Goal: Task Accomplishment & Management: Manage account settings

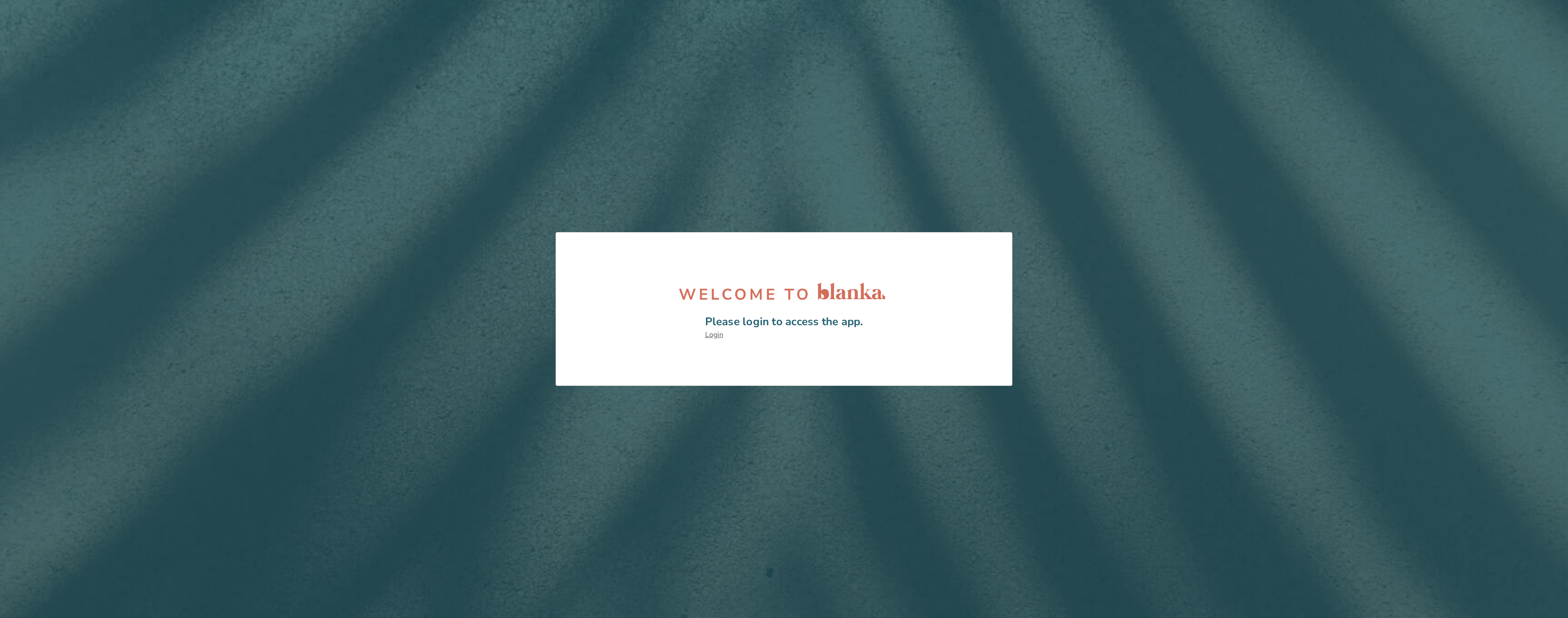
click at [710, 335] on link "Login" at bounding box center [784, 334] width 158 height 10
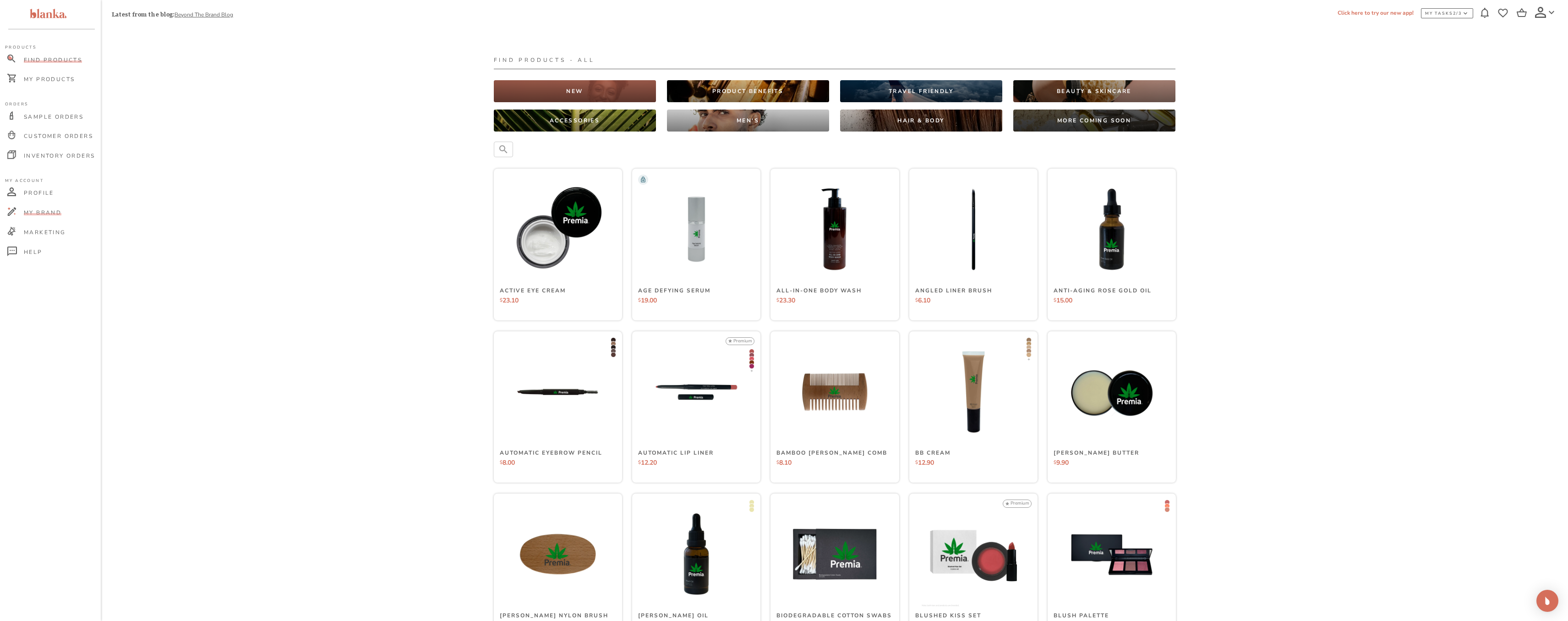
click at [56, 215] on span "My Brand" at bounding box center [42, 212] width 37 height 7
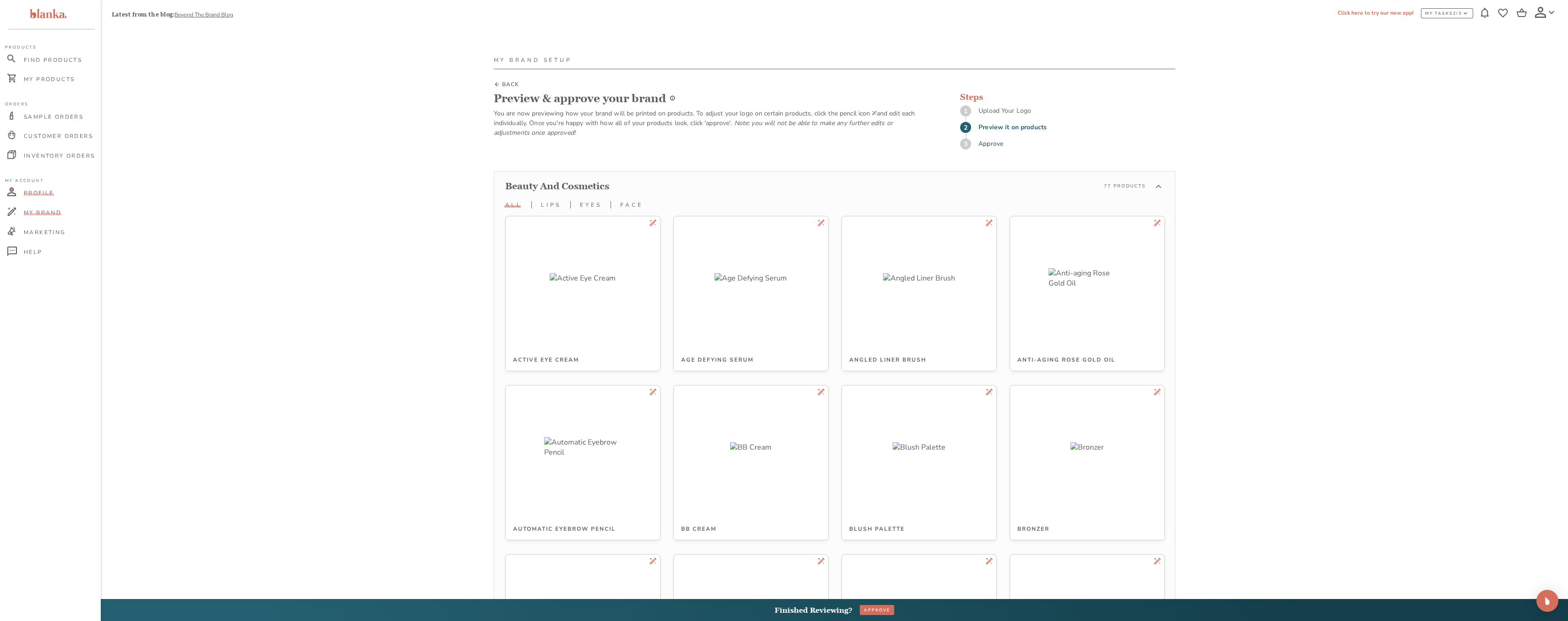
click at [42, 195] on span "Profile" at bounding box center [39, 193] width 30 height 7
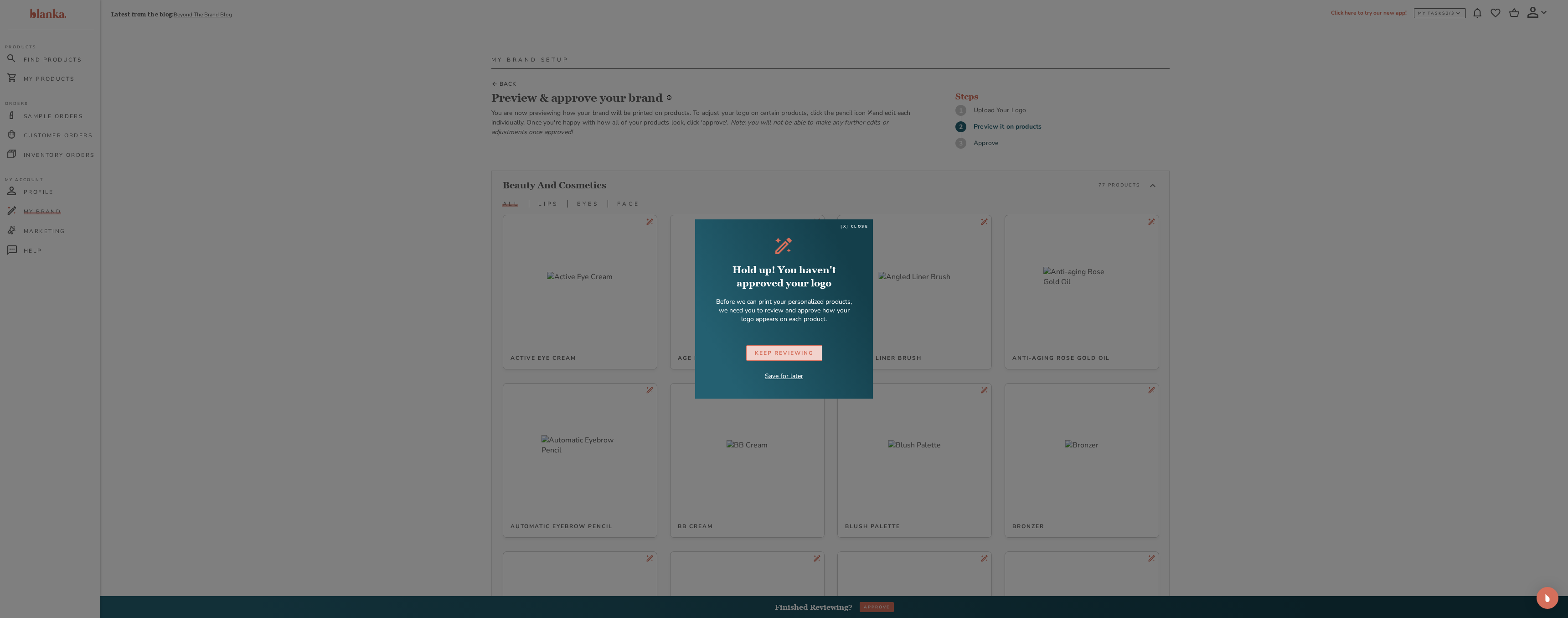
click at [793, 353] on div "KEEP REVIEWING" at bounding box center [784, 353] width 59 height 10
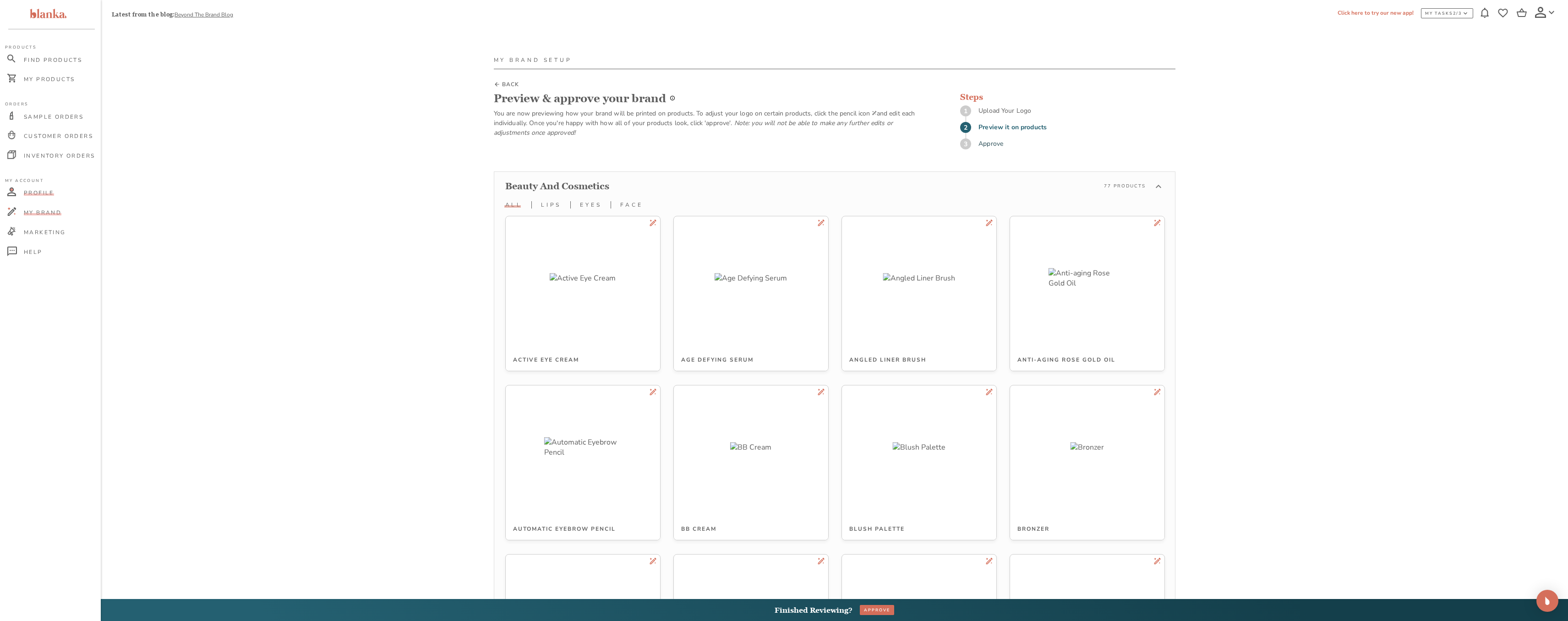
click at [45, 198] on div "Profile" at bounding box center [51, 193] width 98 height 20
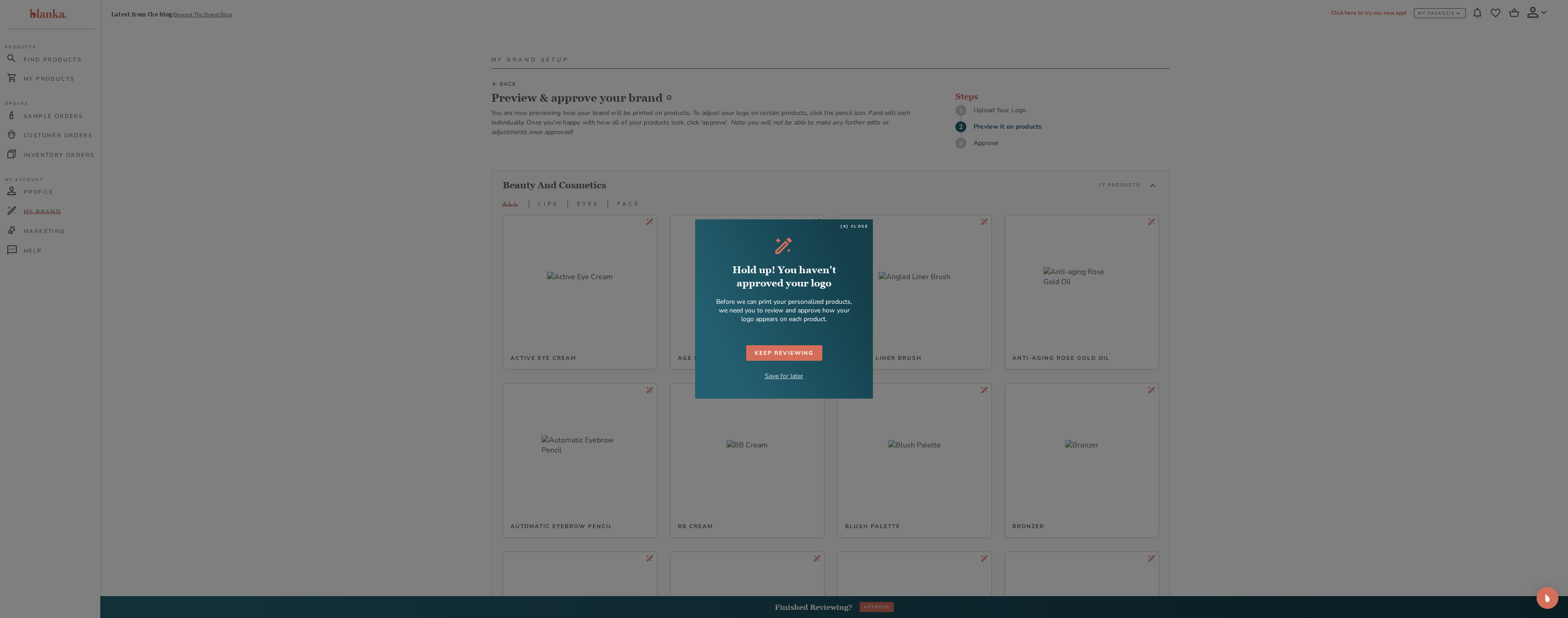
click at [795, 376] on p "Save for later" at bounding box center [784, 376] width 38 height 9
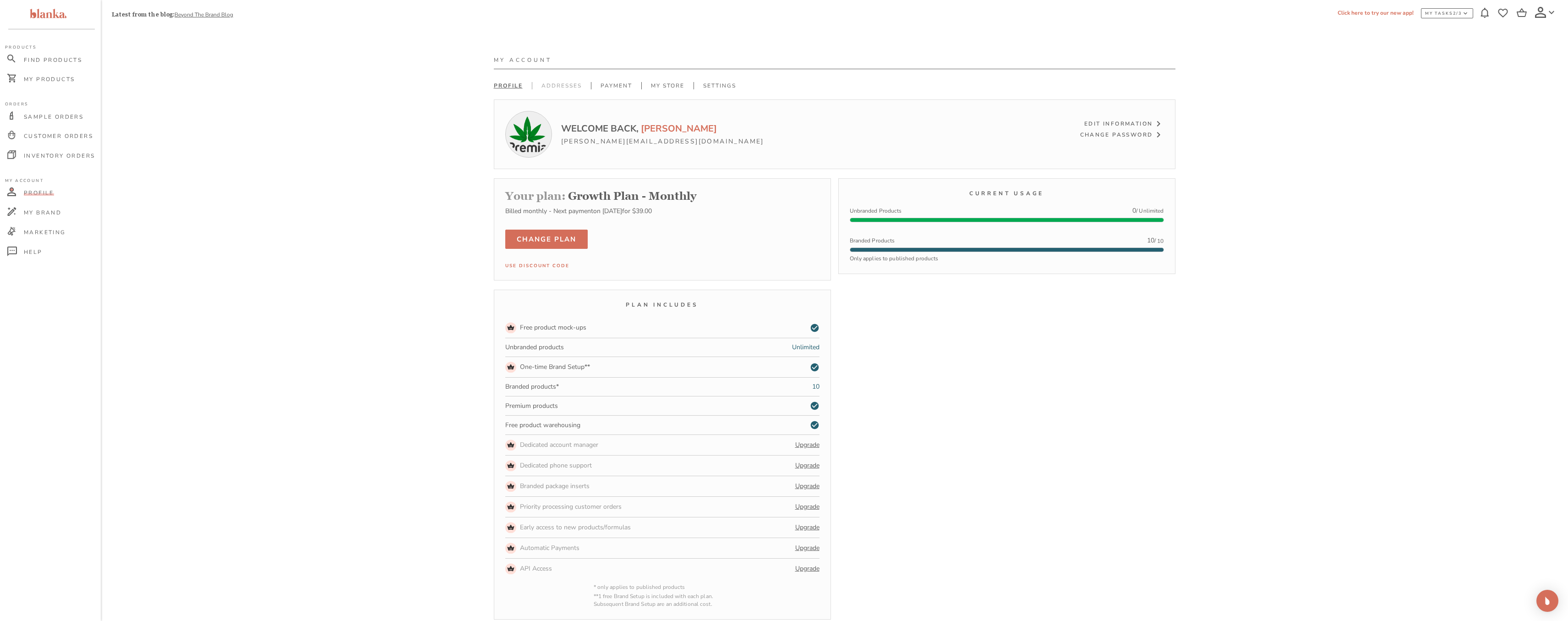
click at [570, 83] on link "Addresses" at bounding box center [561, 86] width 59 height 7
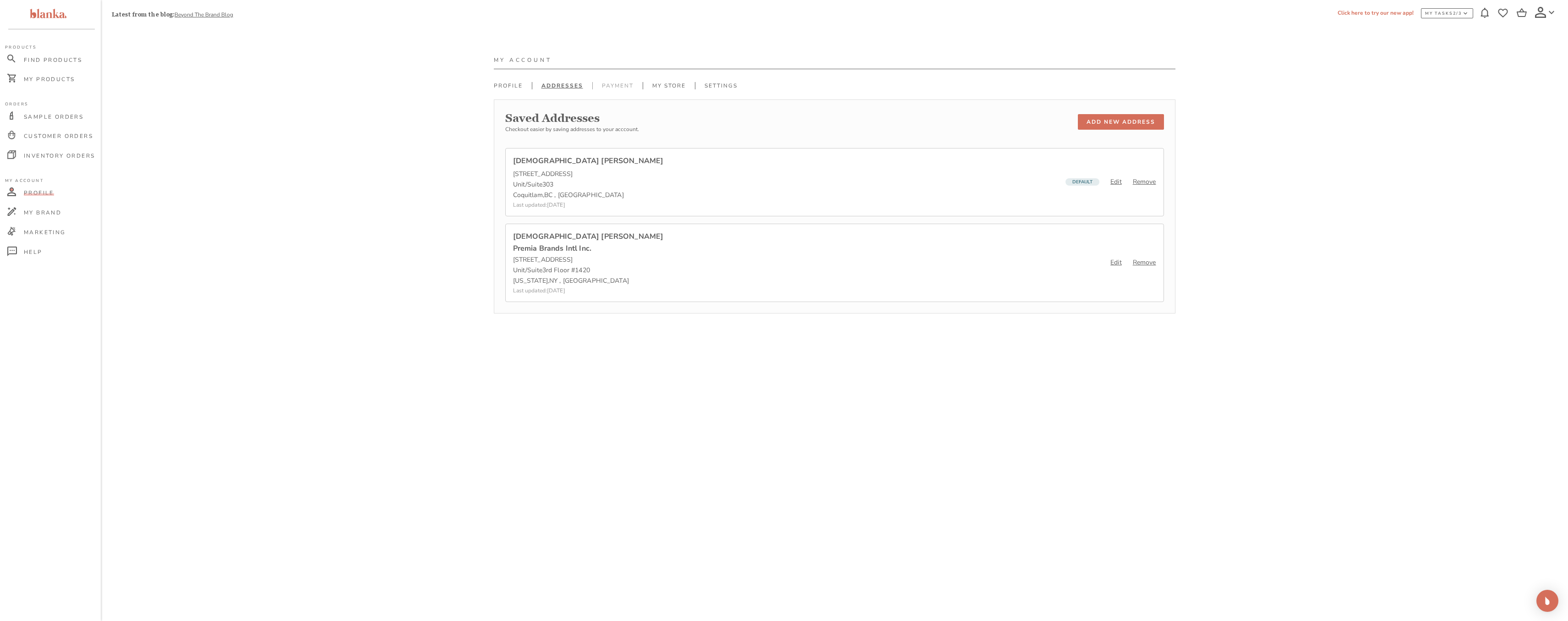
click at [611, 87] on link "Payment" at bounding box center [617, 86] width 50 height 7
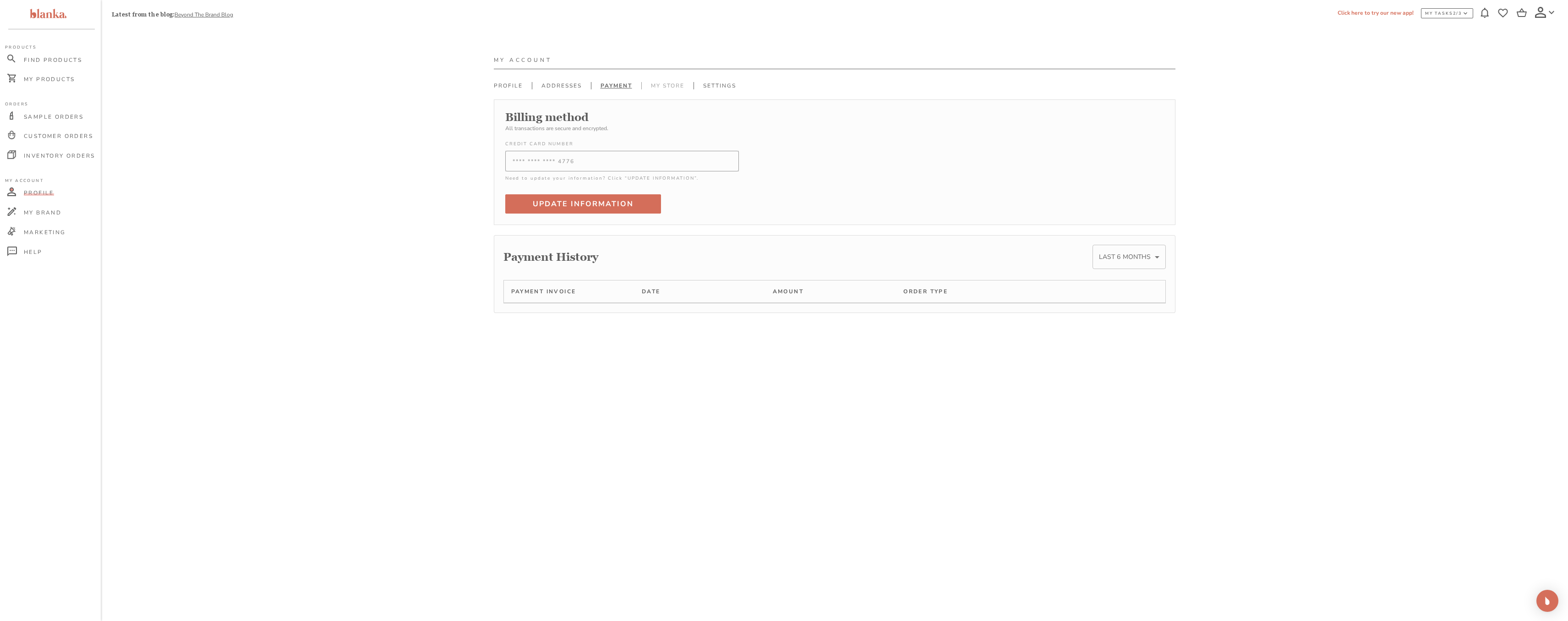
click at [653, 83] on link "My Store" at bounding box center [667, 86] width 52 height 7
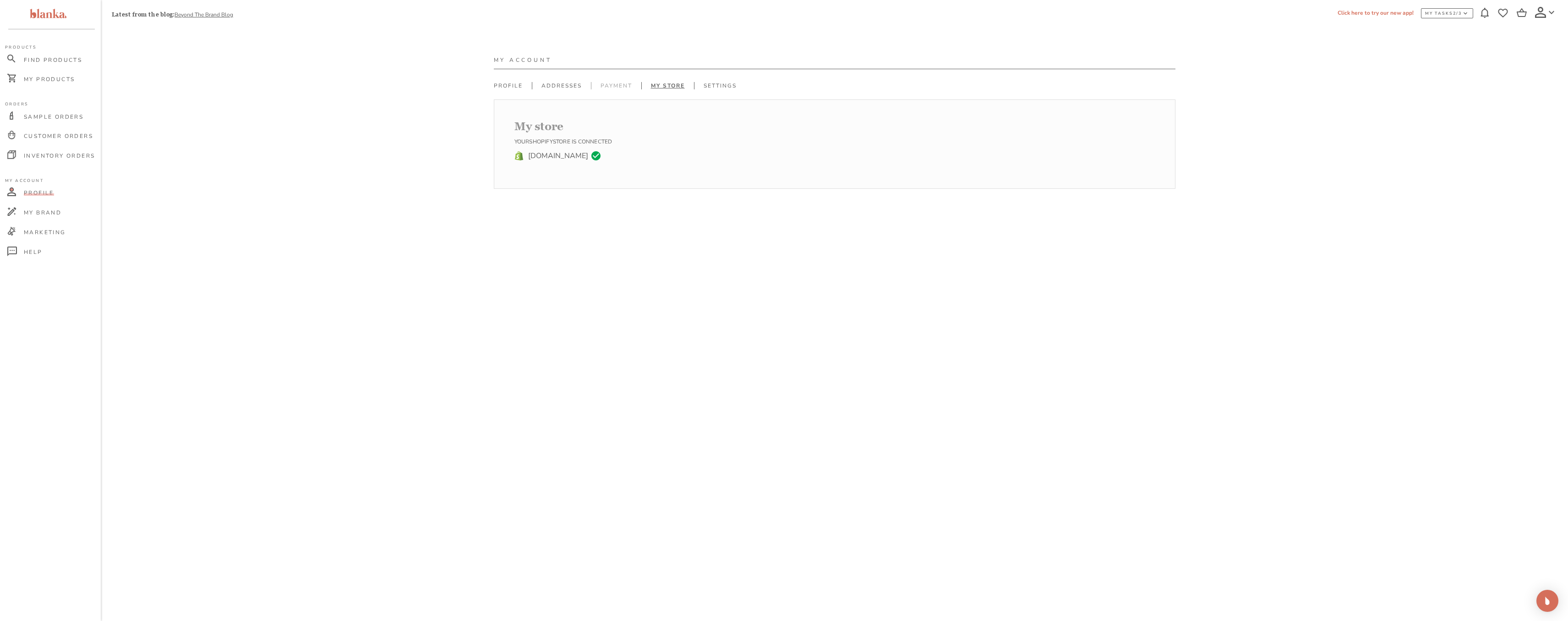
click at [621, 84] on link "Payment" at bounding box center [616, 86] width 50 height 7
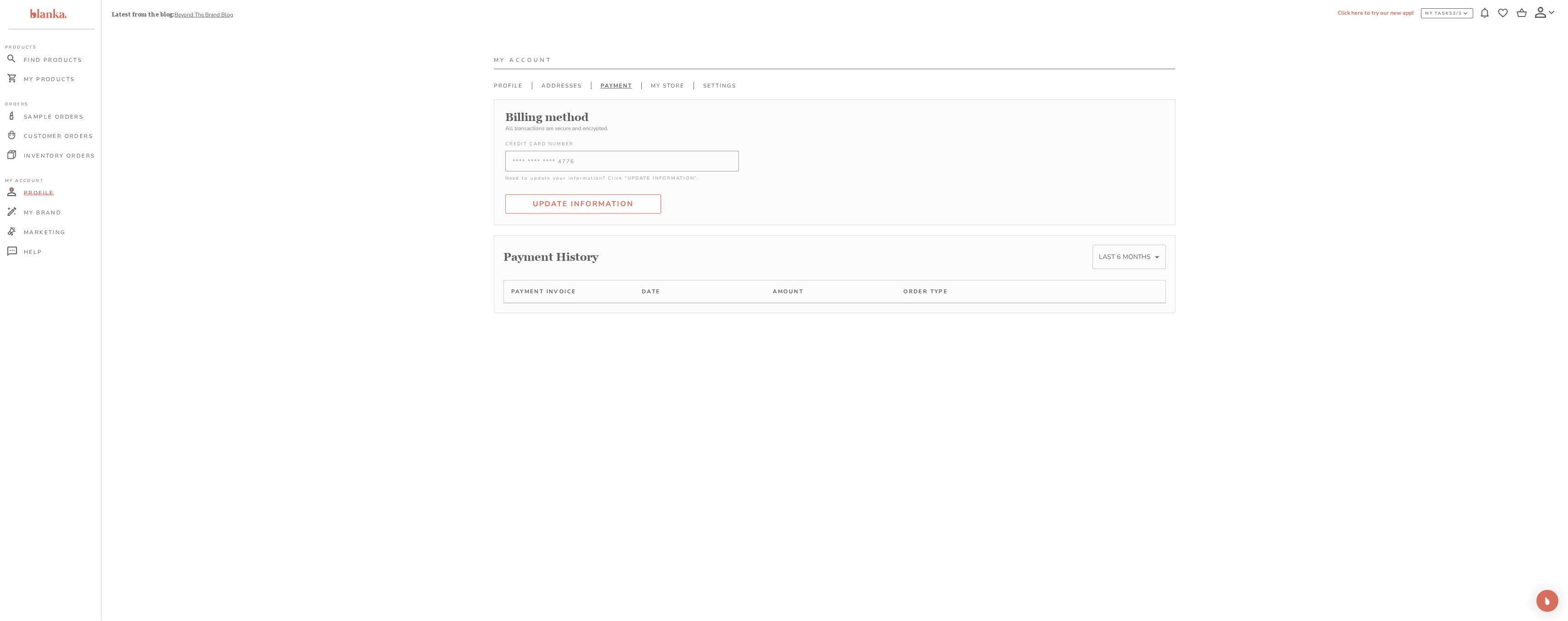
click at [590, 203] on div "UPDATE Information" at bounding box center [583, 204] width 101 height 13
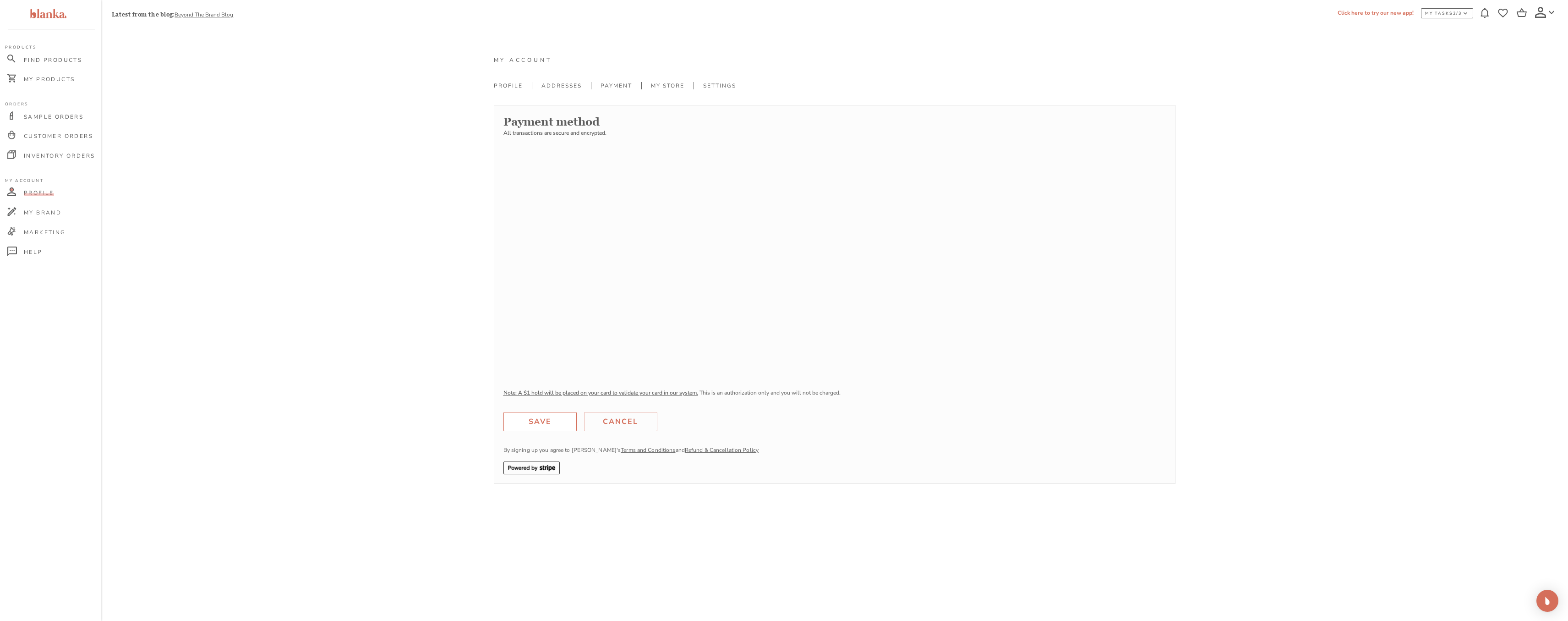
click at [544, 421] on div "Save" at bounding box center [540, 421] width 23 height 13
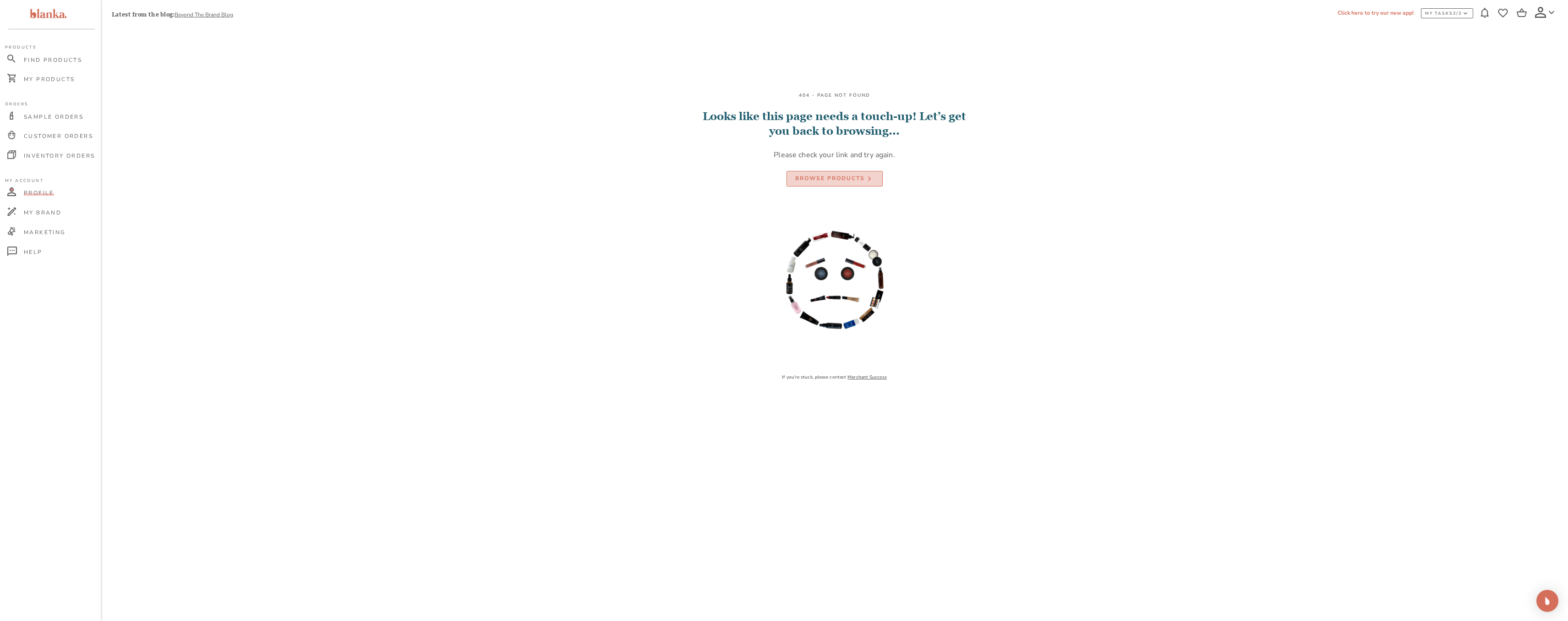
click at [861, 179] on div "Browse Products" at bounding box center [830, 179] width 70 height 10
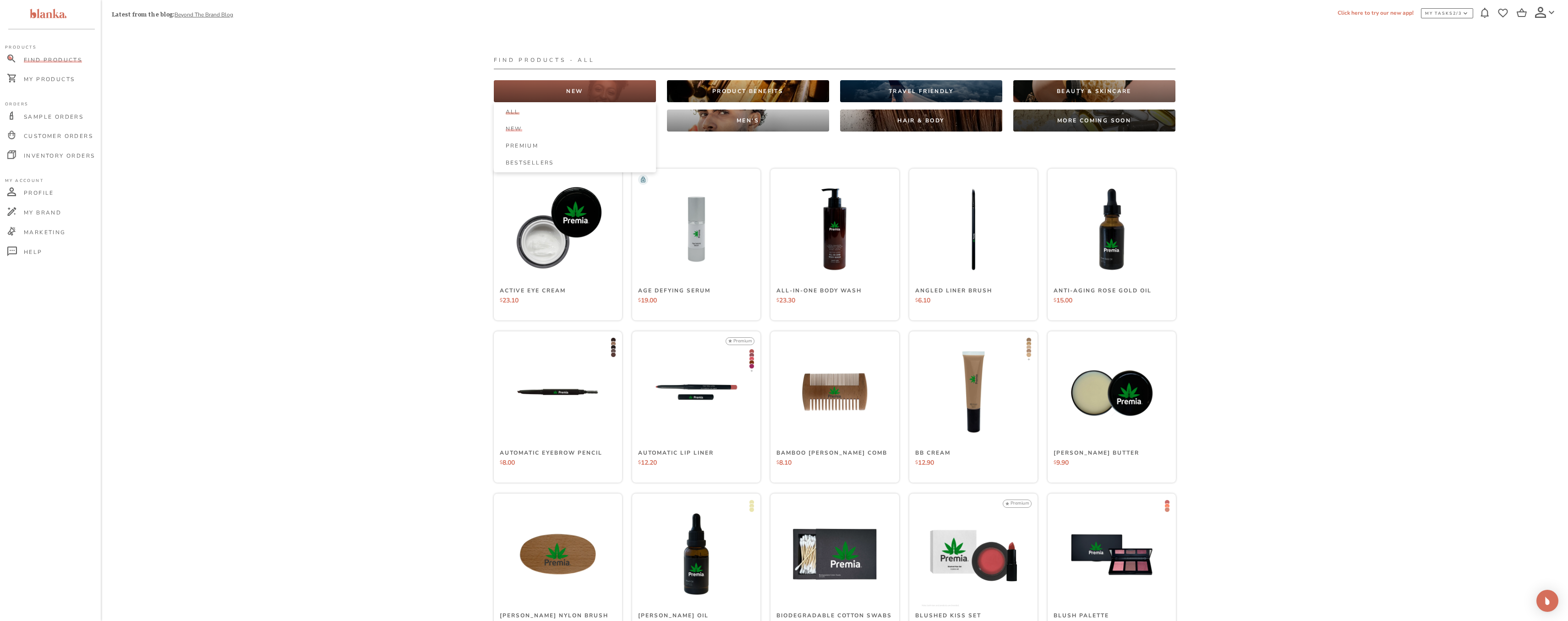
click at [563, 128] on div "New" at bounding box center [579, 128] width 147 height 7
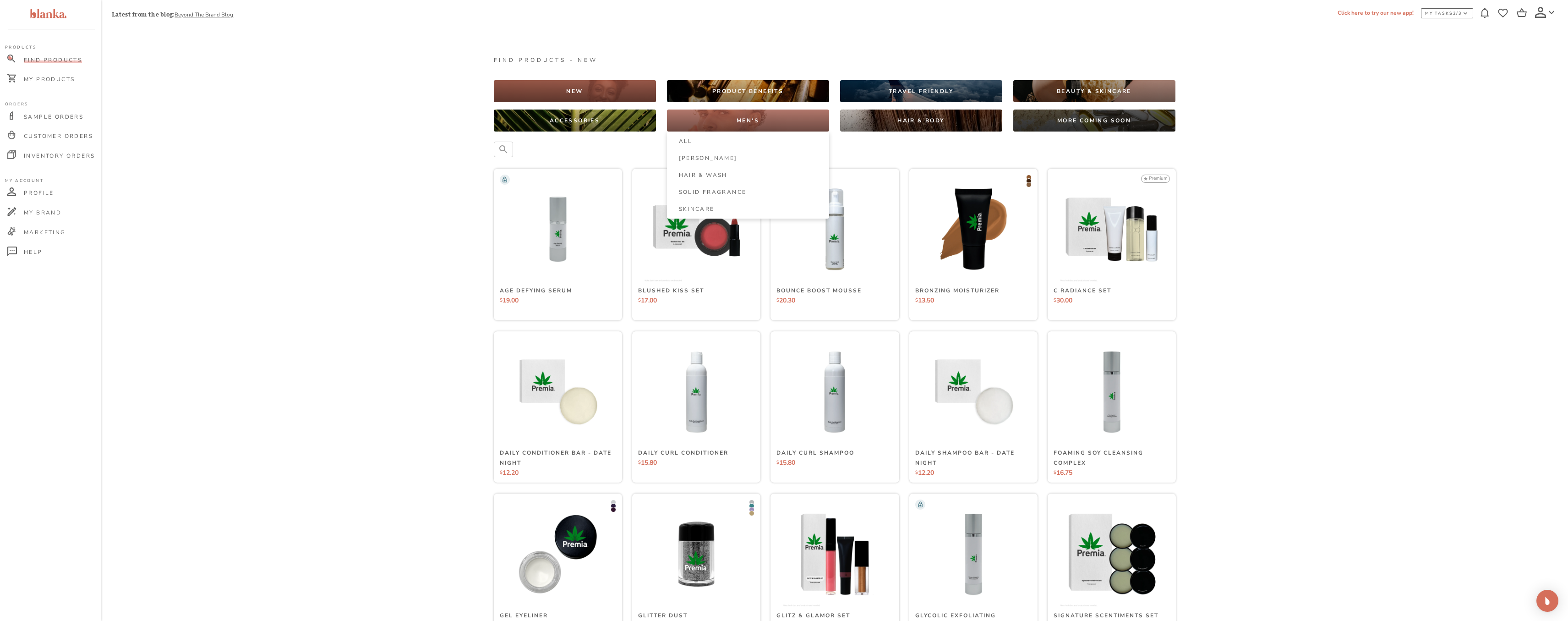
click at [718, 121] on div "MEN'S" at bounding box center [748, 121] width 162 height 22
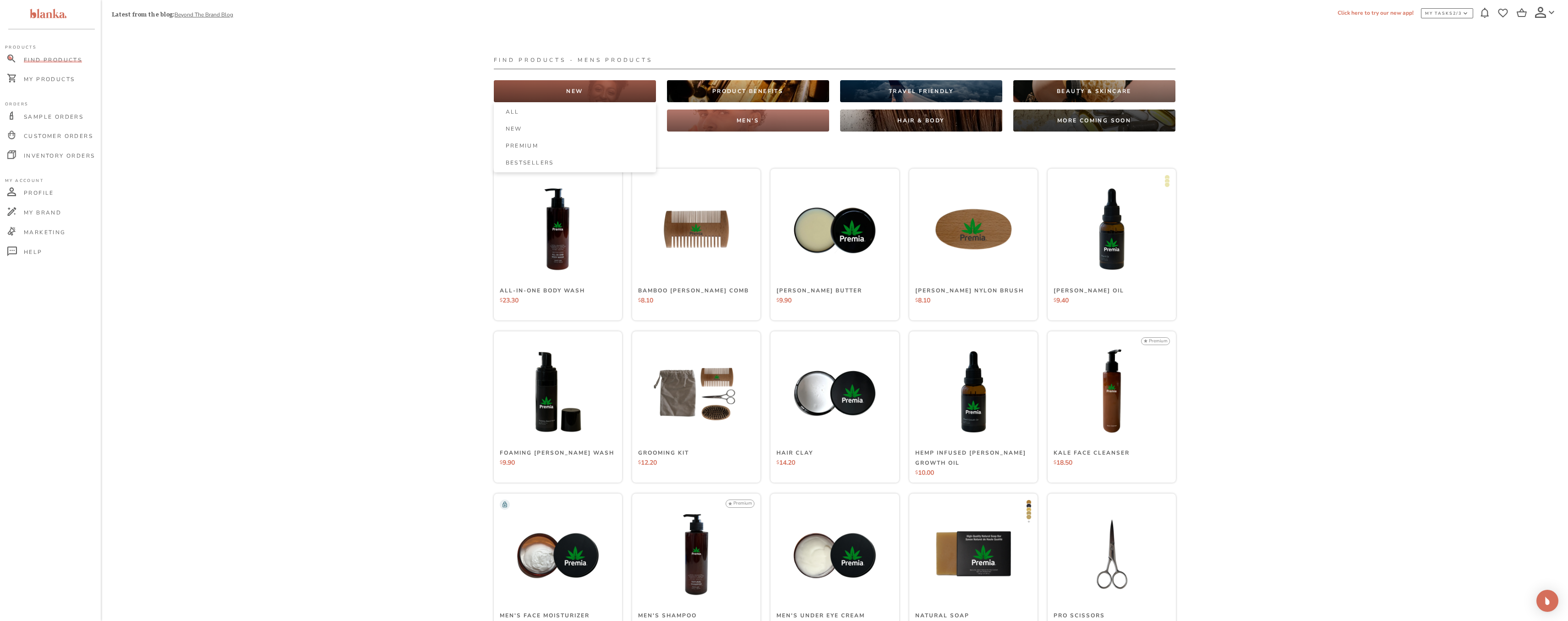
click at [575, 95] on p "NEW" at bounding box center [574, 91] width 17 height 7
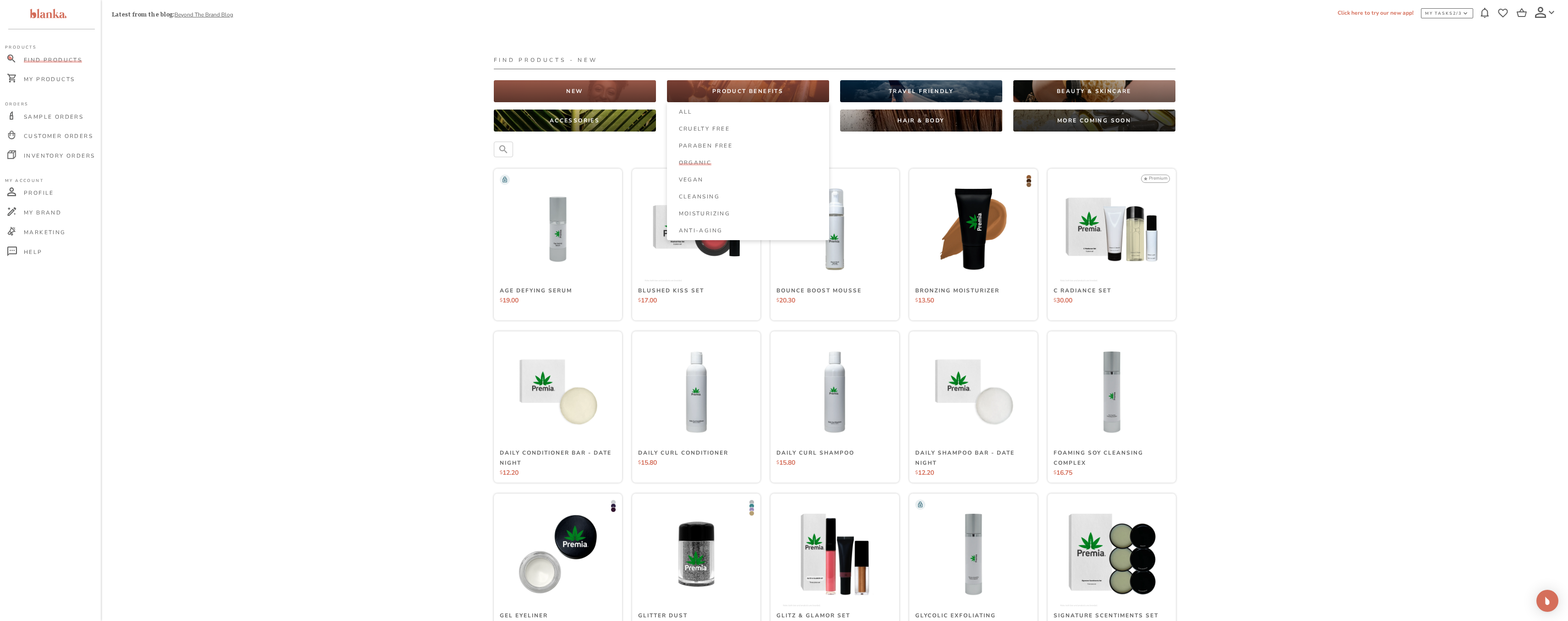
click at [716, 160] on div "Organic" at bounding box center [752, 163] width 147 height 7
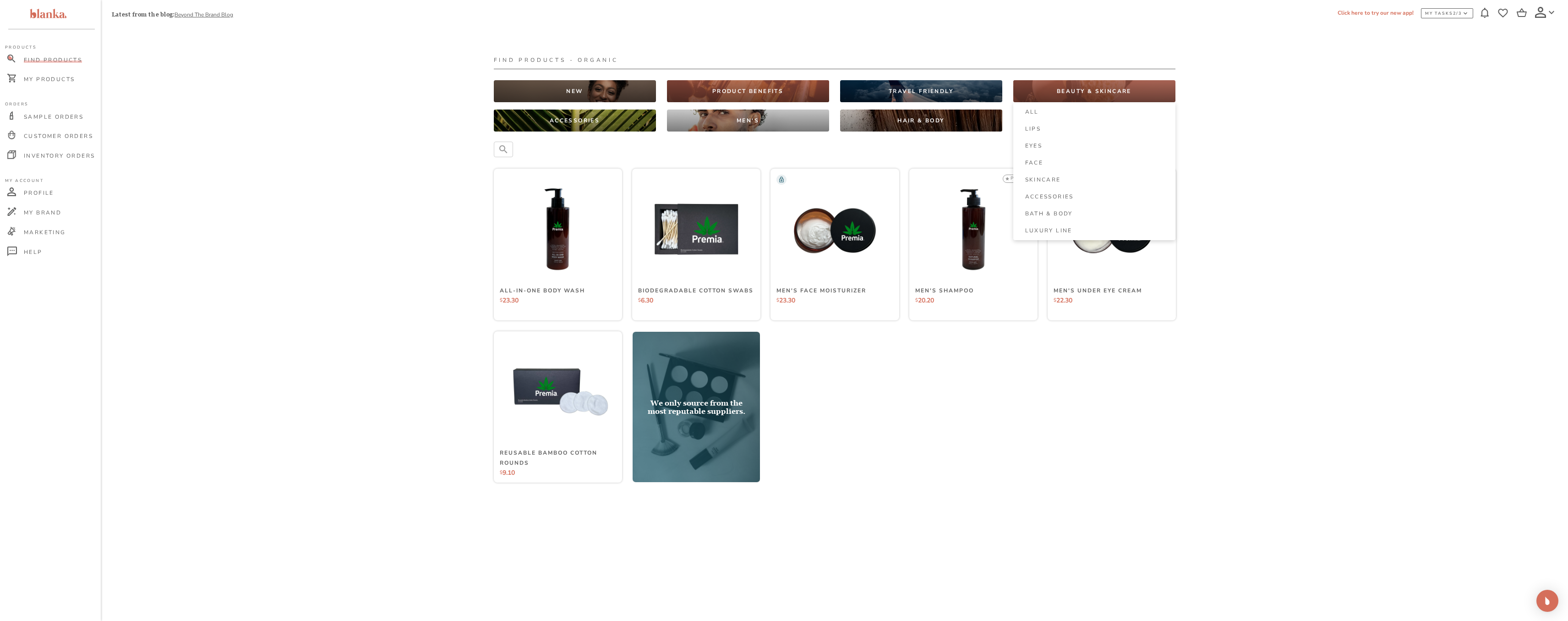
click at [1027, 95] on div "BEAUTY & SKINCARE" at bounding box center [1094, 91] width 162 height 22
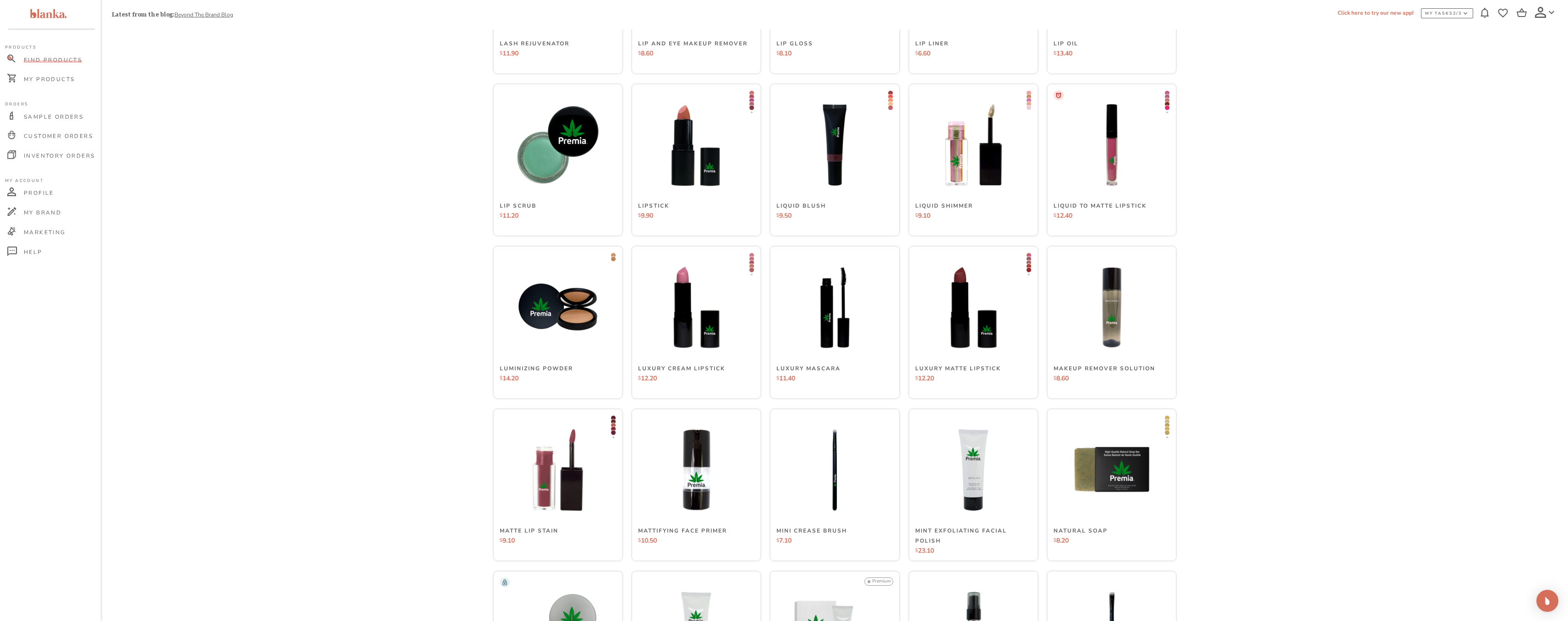
scroll to position [1468, 0]
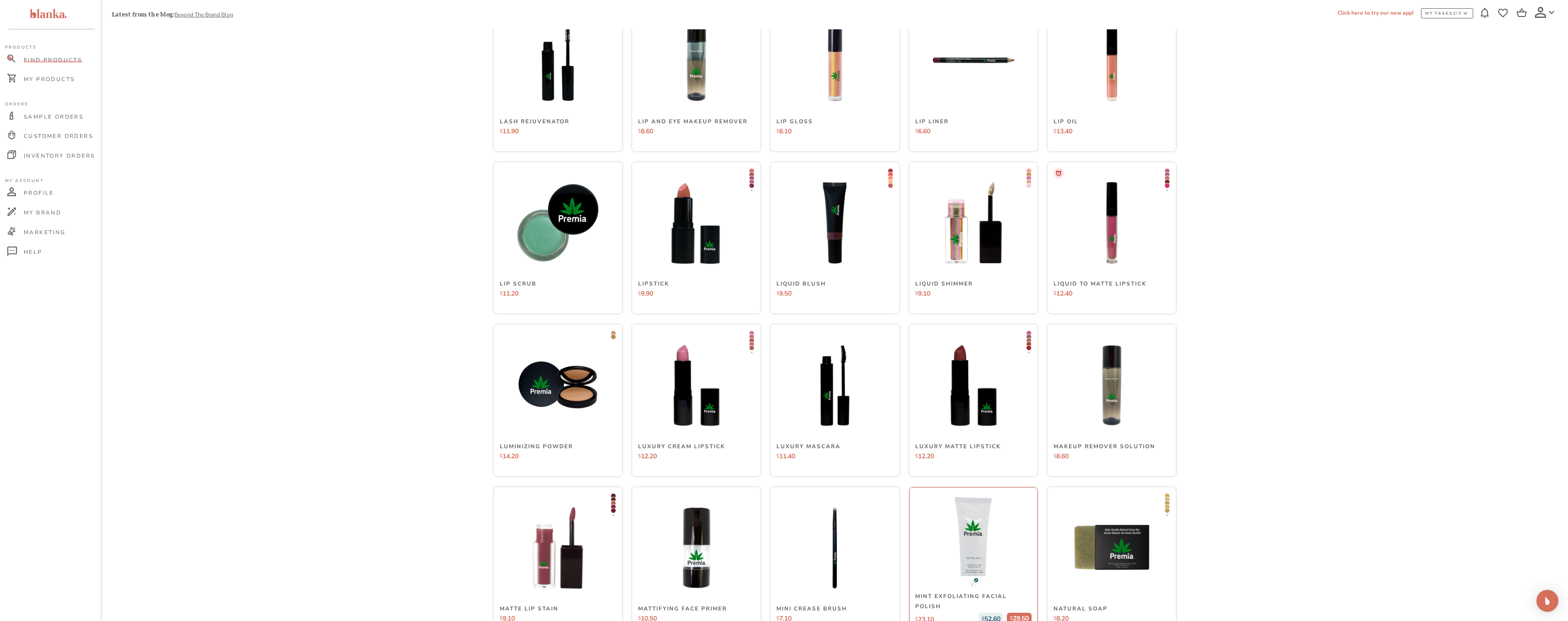
click at [977, 569] on img at bounding box center [973, 548] width 136 height 136
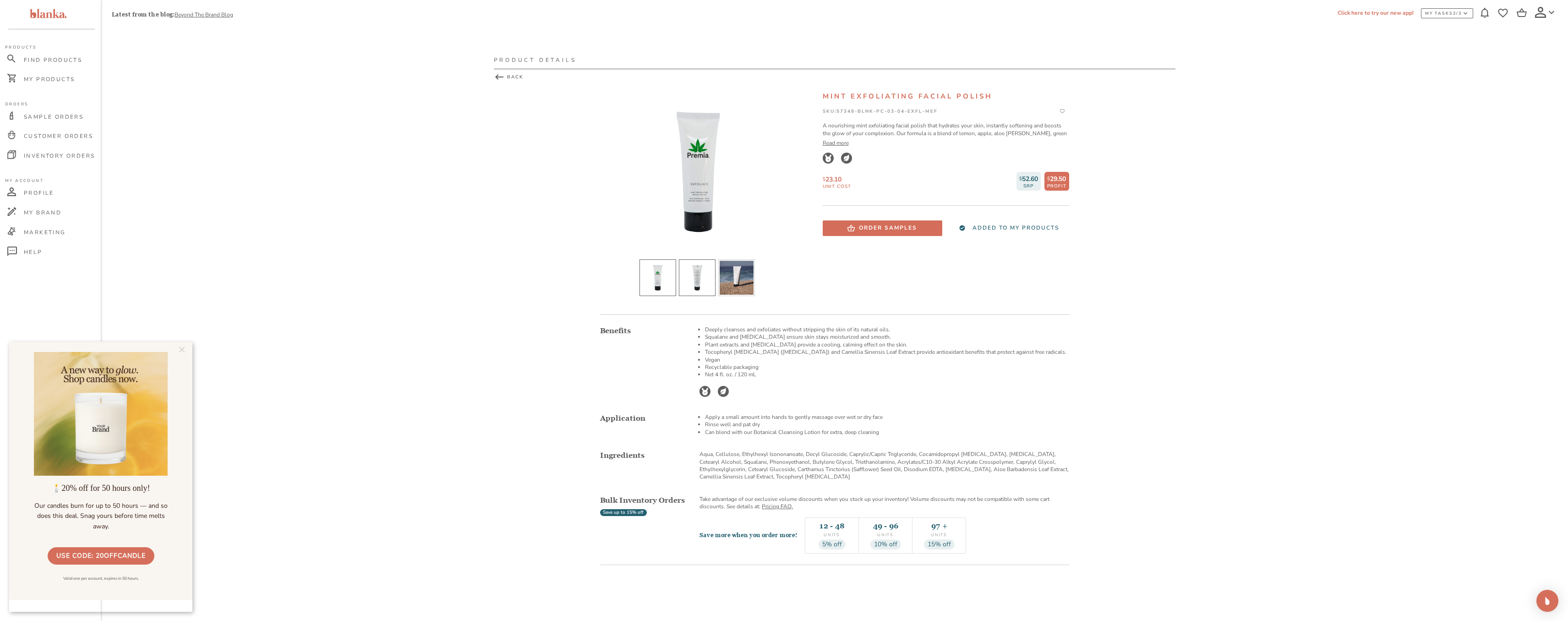
click at [709, 269] on li "slide item 2" at bounding box center [697, 278] width 37 height 37
click at [667, 277] on li "slide item 1" at bounding box center [658, 278] width 37 height 37
click at [696, 193] on div at bounding box center [699, 172] width 197 height 160
click at [707, 187] on div at bounding box center [699, 172] width 197 height 160
click at [703, 199] on div at bounding box center [699, 172] width 197 height 160
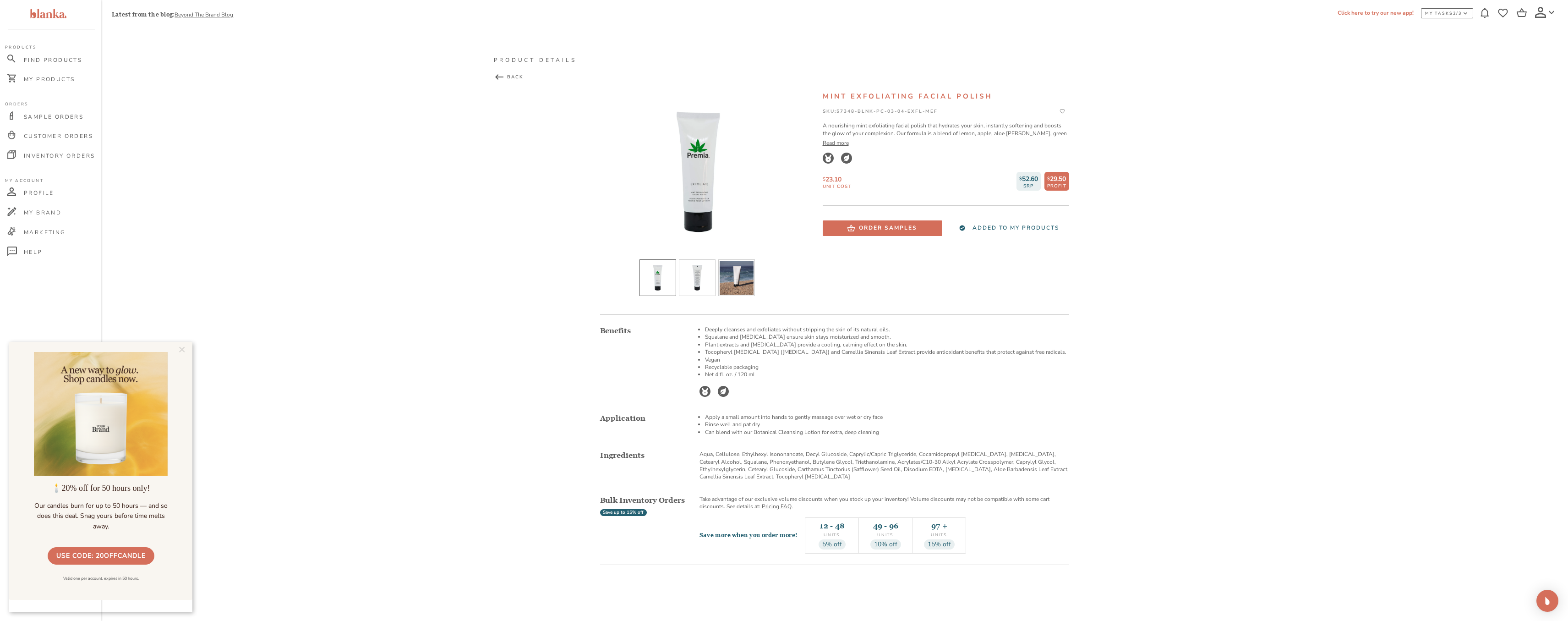
click at [701, 180] on div at bounding box center [699, 172] width 197 height 160
click at [699, 160] on div at bounding box center [699, 172] width 197 height 160
click at [699, 144] on div at bounding box center [699, 172] width 197 height 160
click at [694, 162] on div at bounding box center [699, 172] width 197 height 160
click at [664, 284] on li "slide item 1" at bounding box center [658, 278] width 37 height 37
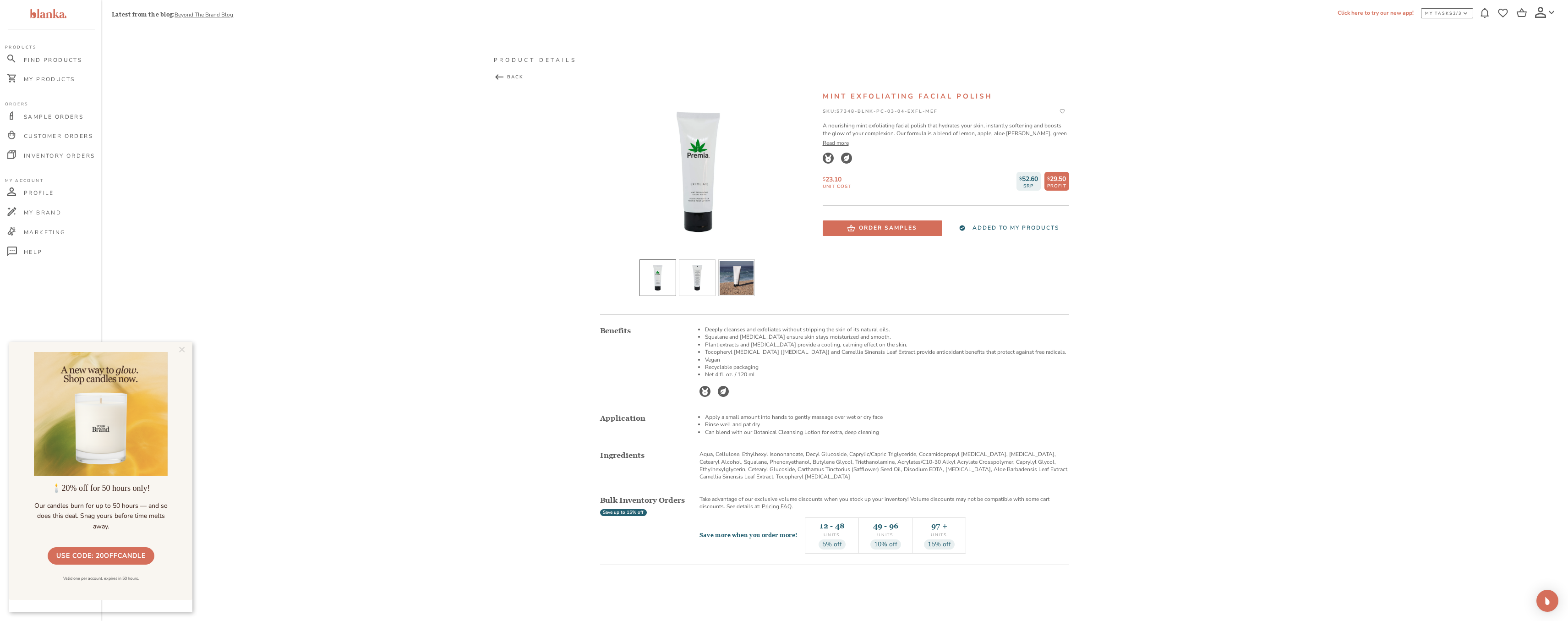
click at [699, 207] on div at bounding box center [699, 172] width 197 height 160
click at [60, 58] on span "Find Products" at bounding box center [53, 60] width 58 height 7
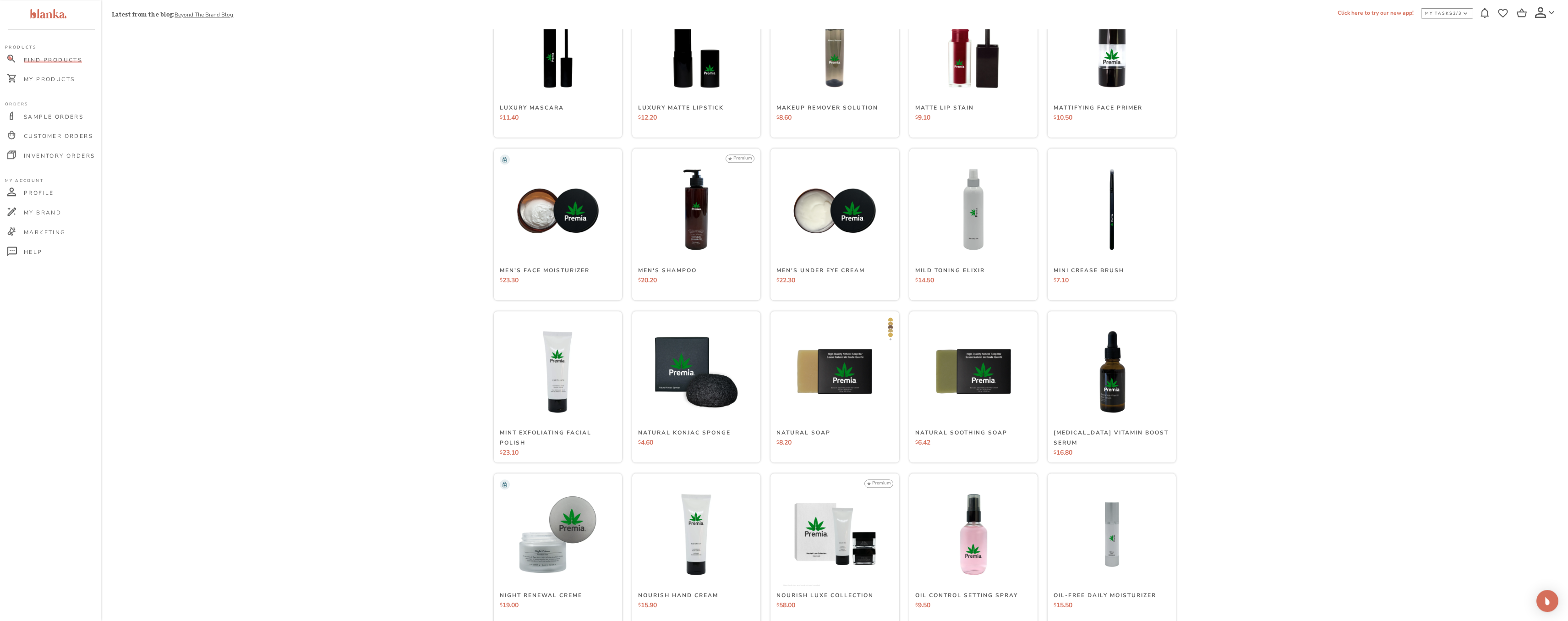
scroll to position [3038, 0]
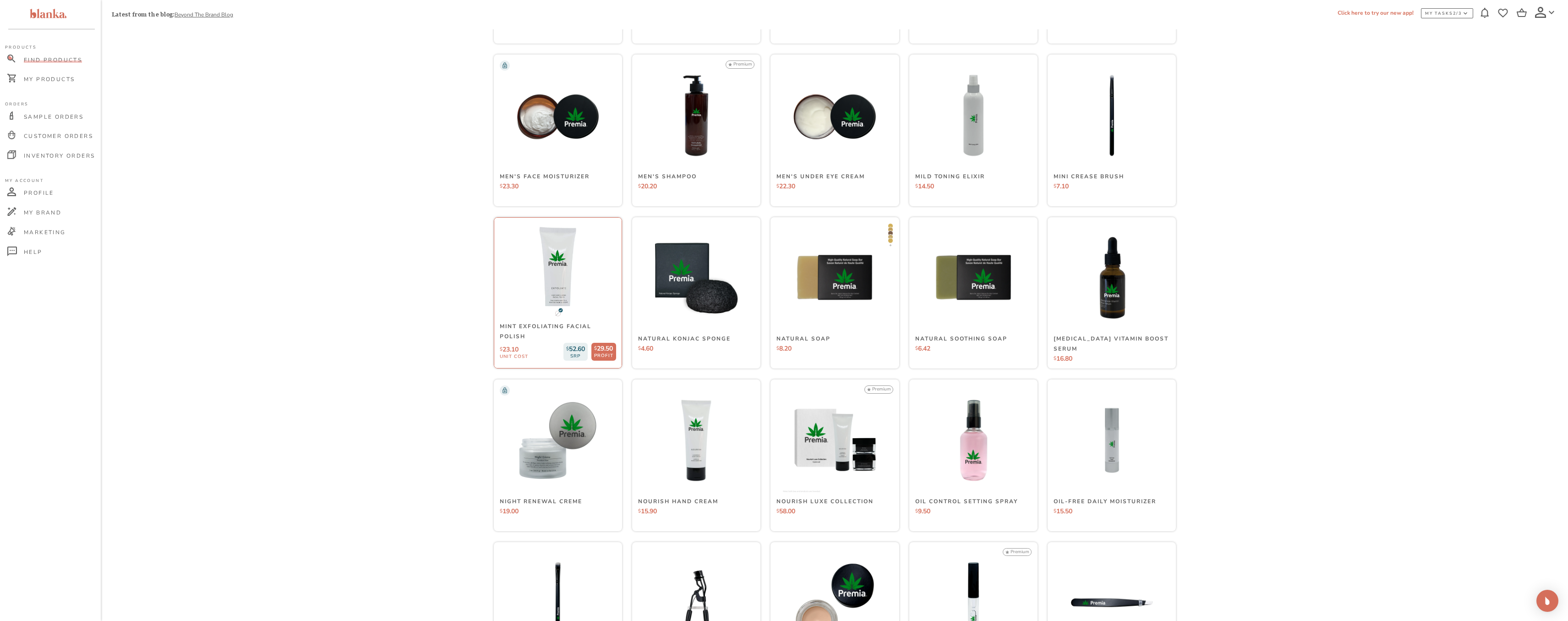
click at [587, 297] on img at bounding box center [558, 278] width 136 height 136
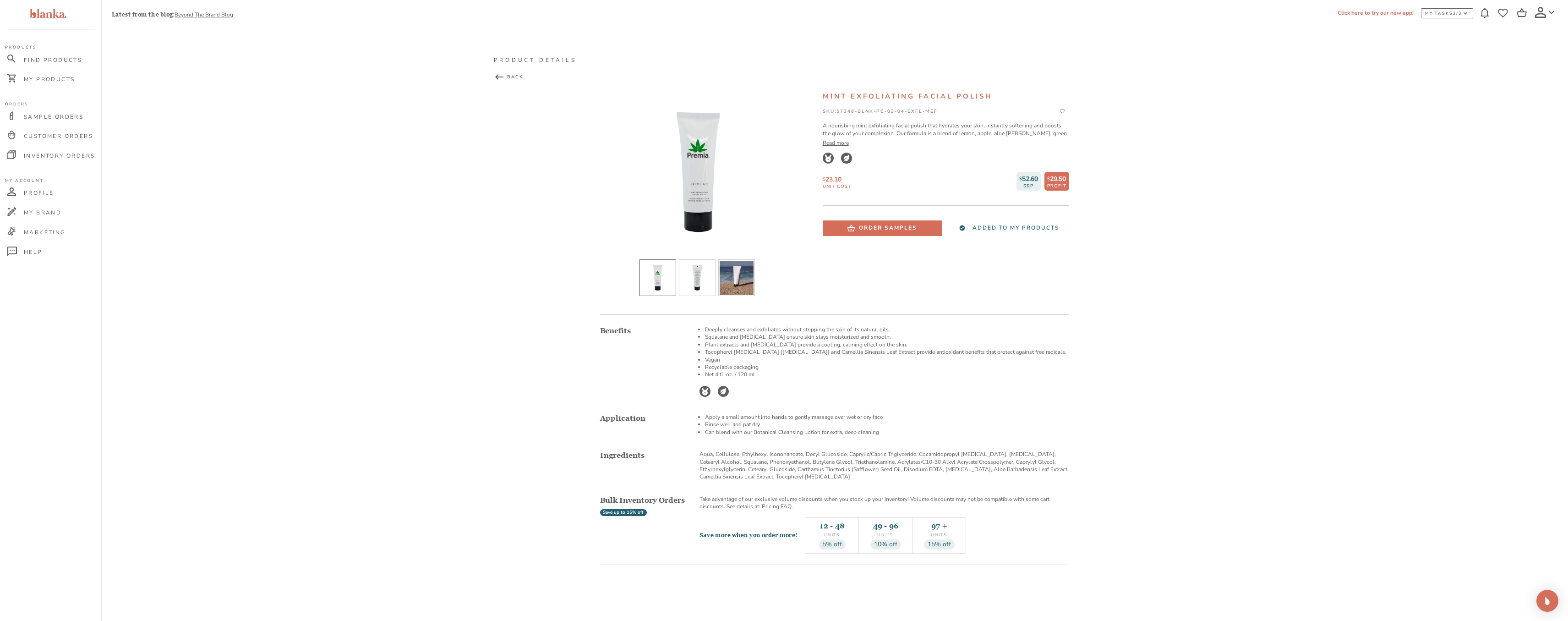
click at [701, 171] on div at bounding box center [699, 172] width 197 height 160
click at [747, 337] on li "Squalane and glycerin ensure skin stays moisturized and smooth." at bounding box center [886, 337] width 364 height 7
